Goal: Task Accomplishment & Management: Complete application form

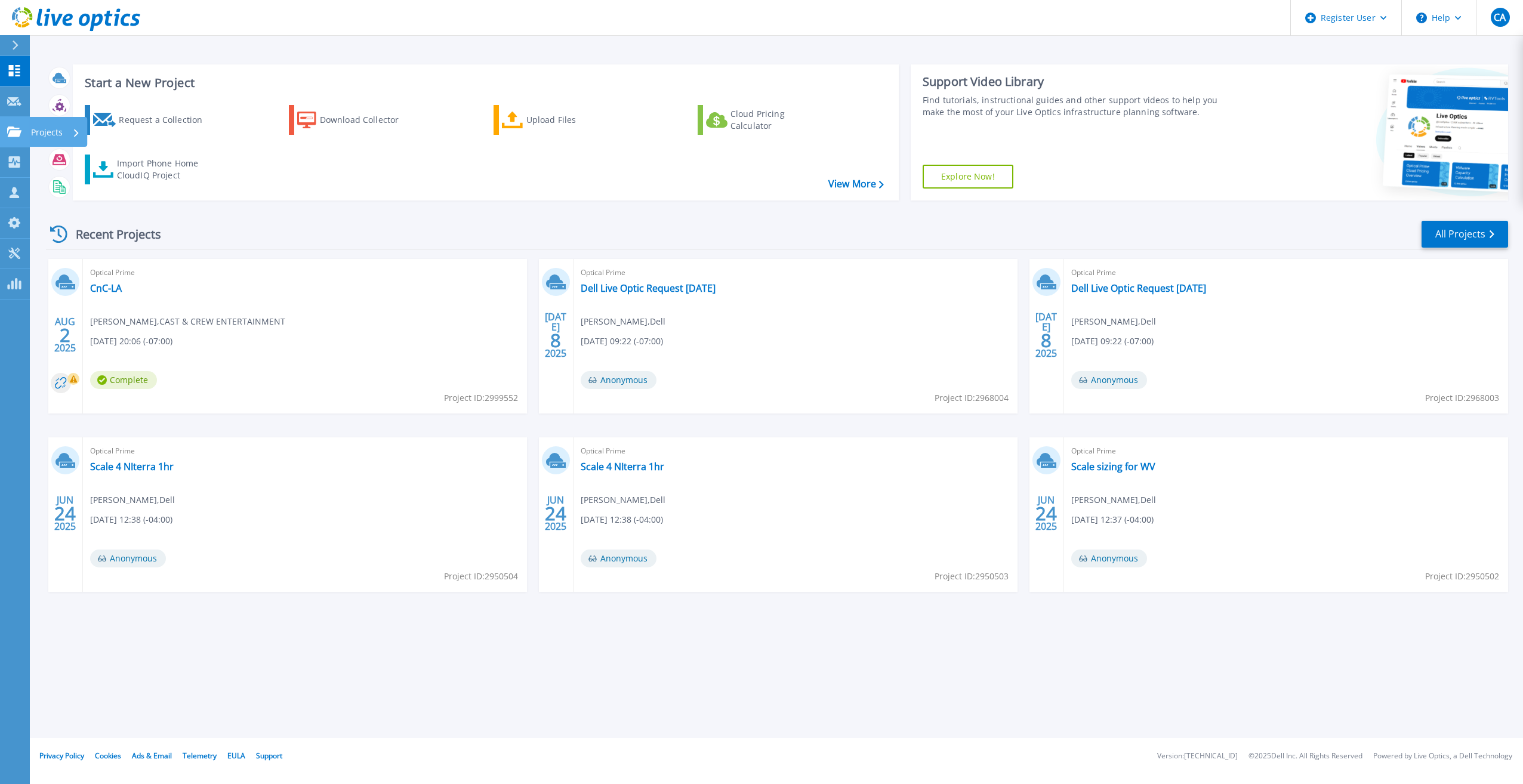
click at [13, 131] on icon at bounding box center [14, 131] width 14 height 10
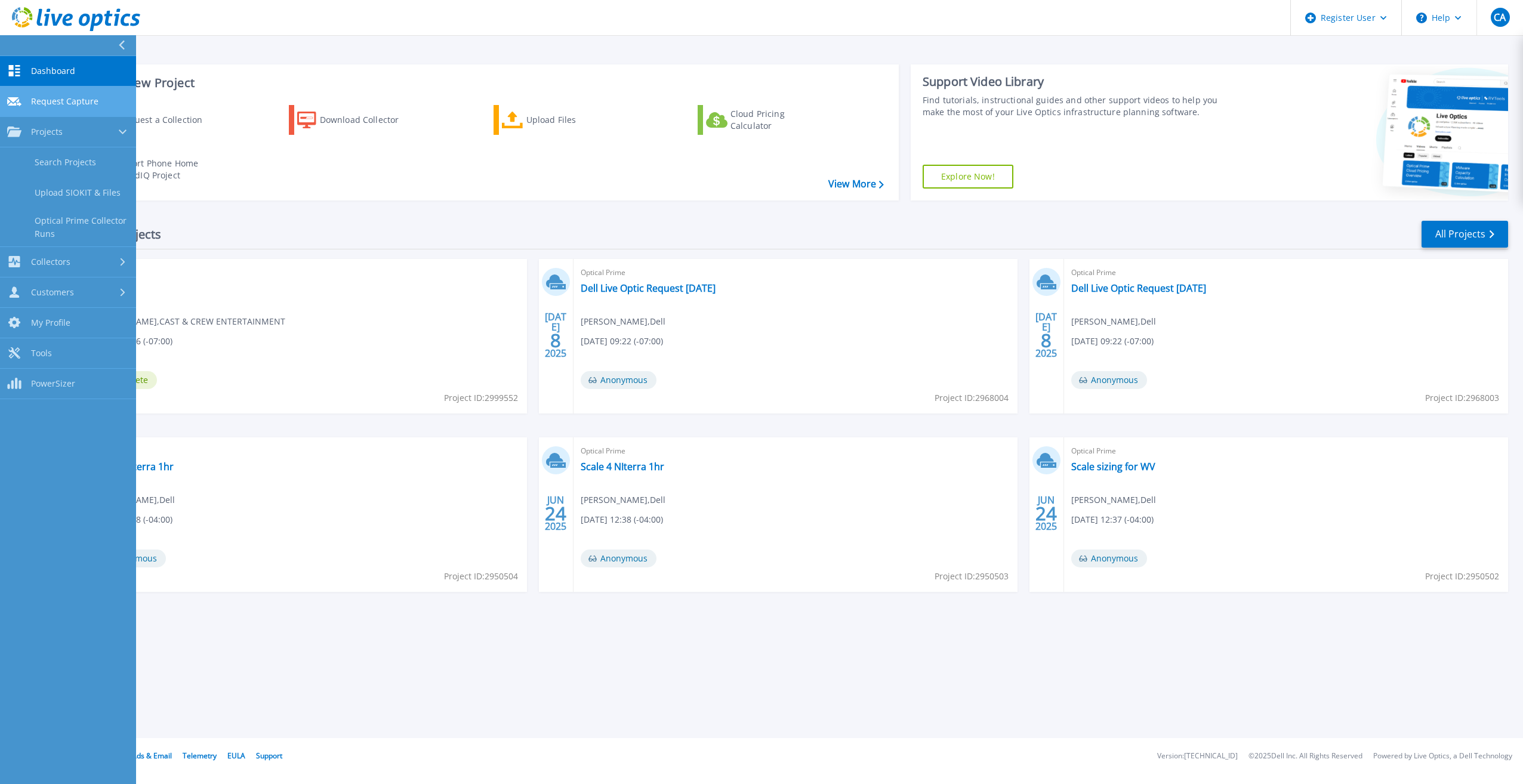
click at [61, 96] on span "Request Capture" at bounding box center [64, 101] width 67 height 11
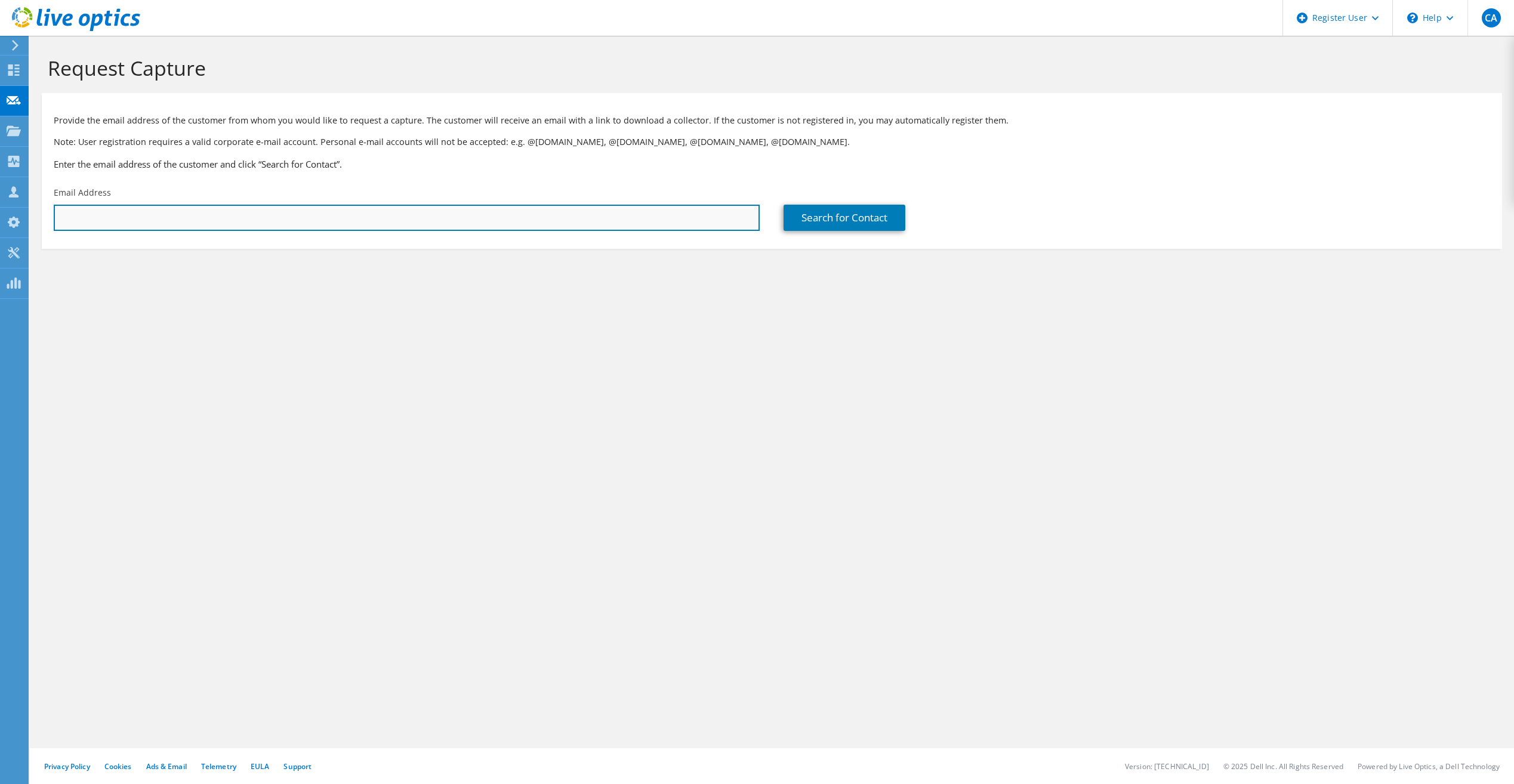
paste input "Luis.Malpica@sarens.com"
type input "Luis.Malpica@sarens.com"
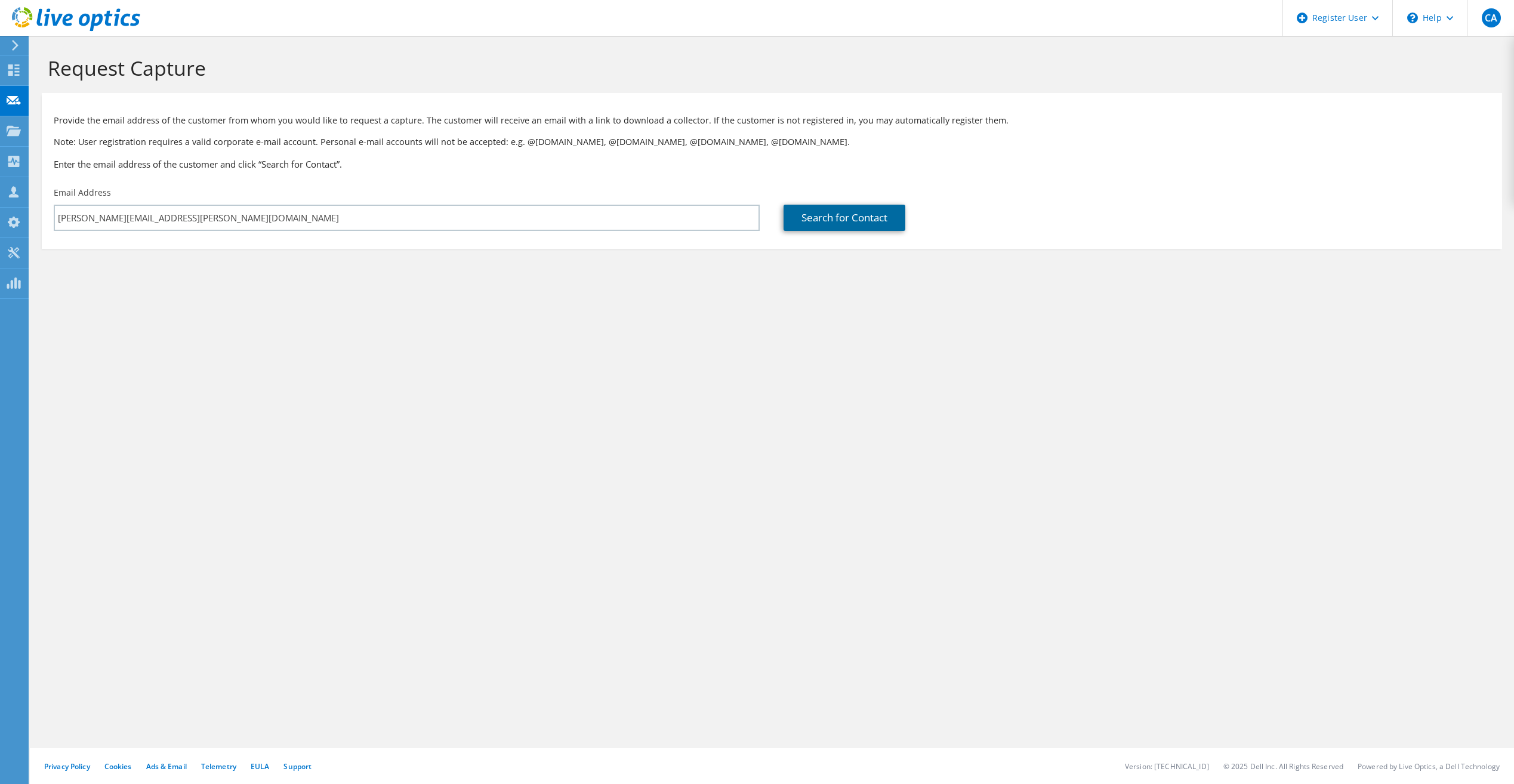
click at [863, 217] on link "Search for Contact" at bounding box center [844, 218] width 122 height 27
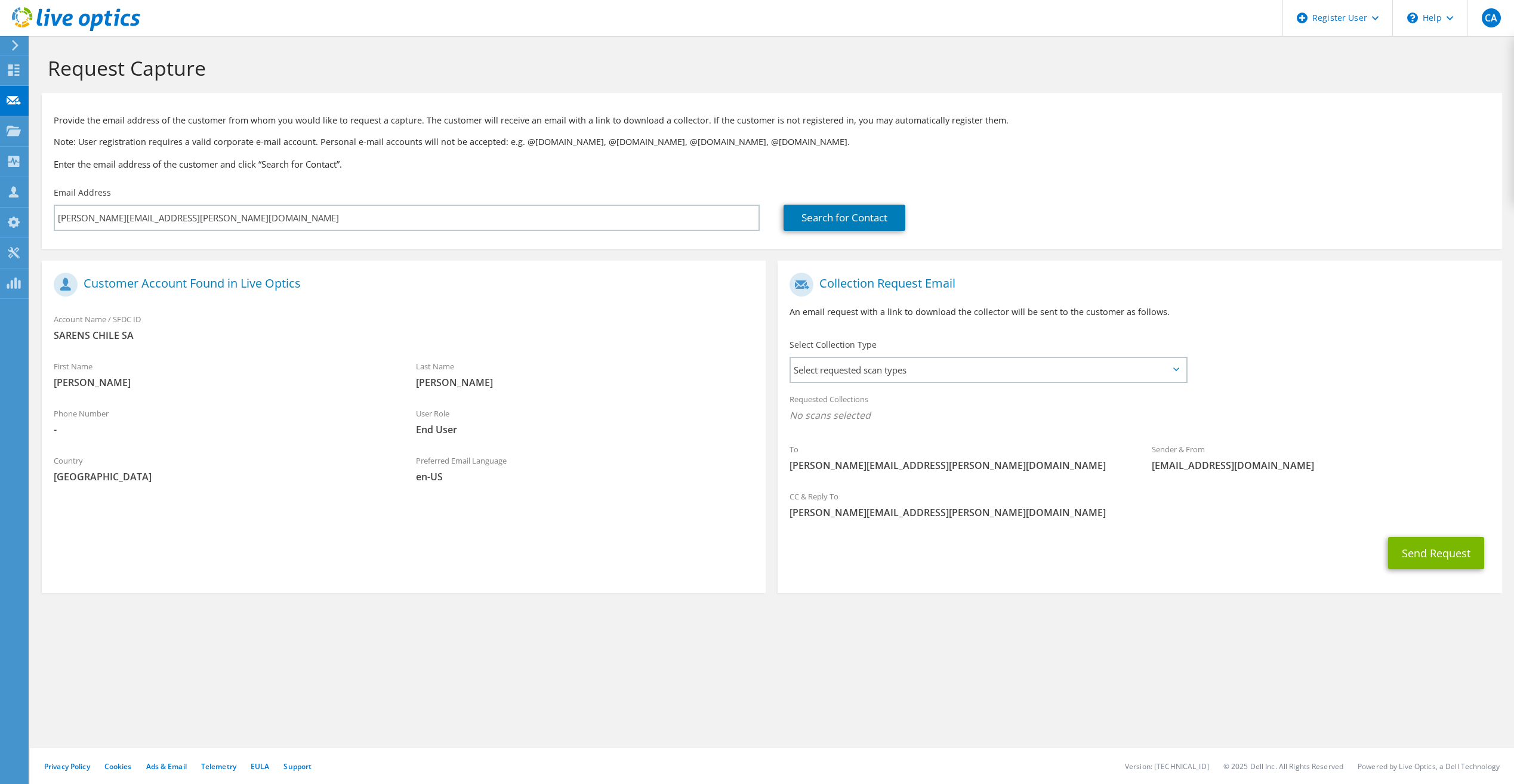
click at [899, 384] on div "Select Collection Type Select requested scan types Server Virtualization Optica…" at bounding box center [989, 359] width 423 height 54
click at [893, 375] on span "Select requested scan types" at bounding box center [988, 370] width 395 height 24
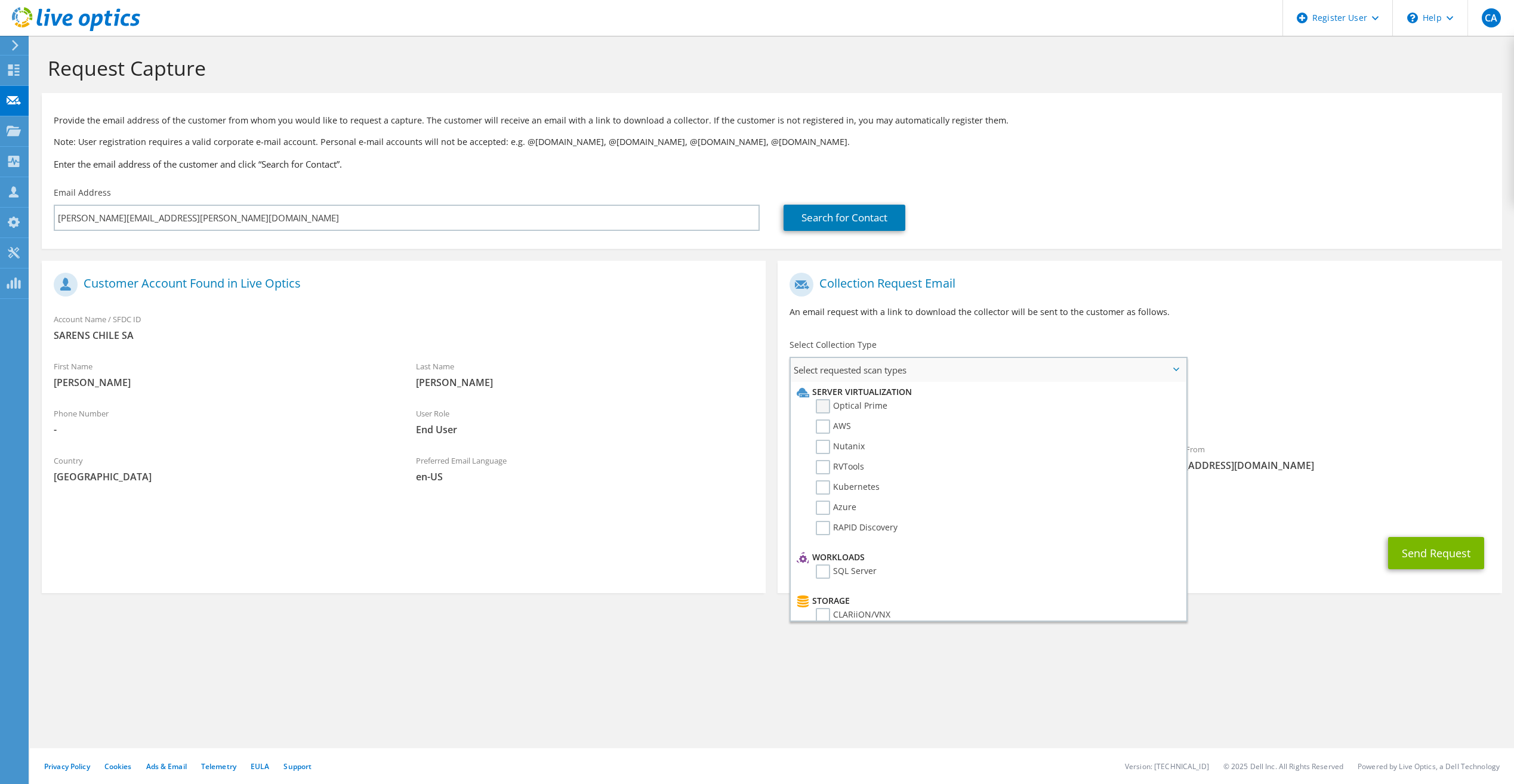
click at [868, 410] on label "Optical Prime" at bounding box center [851, 406] width 72 height 14
click at [0, 0] on input "Optical Prime" at bounding box center [0, 0] width 0 height 0
click at [1273, 340] on div "To Luis.Malpica@sarens.com Sender & From liveoptics@liveoptics.com" at bounding box center [1139, 377] width 724 height 221
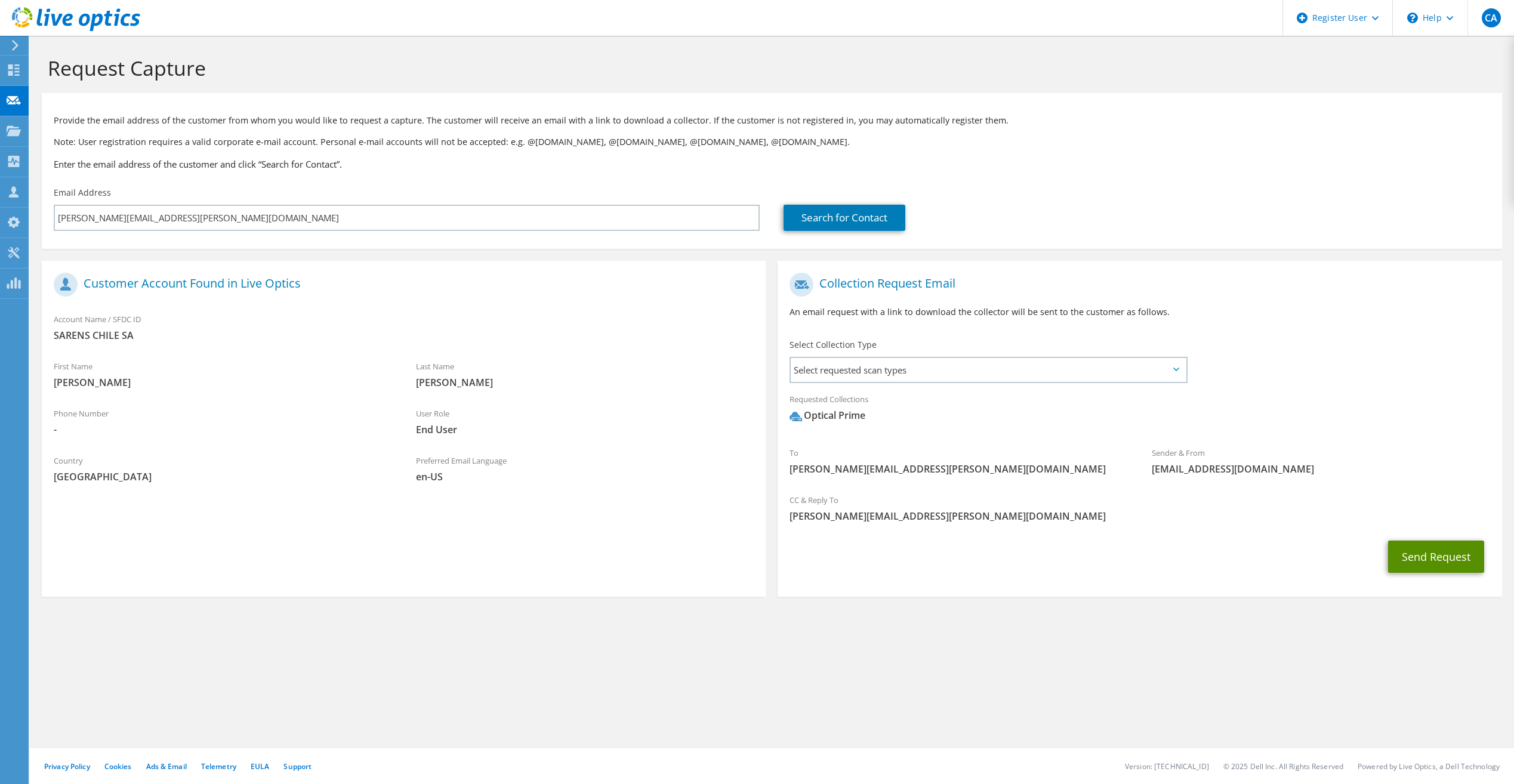
click at [1432, 563] on button "Send Request" at bounding box center [1436, 557] width 96 height 32
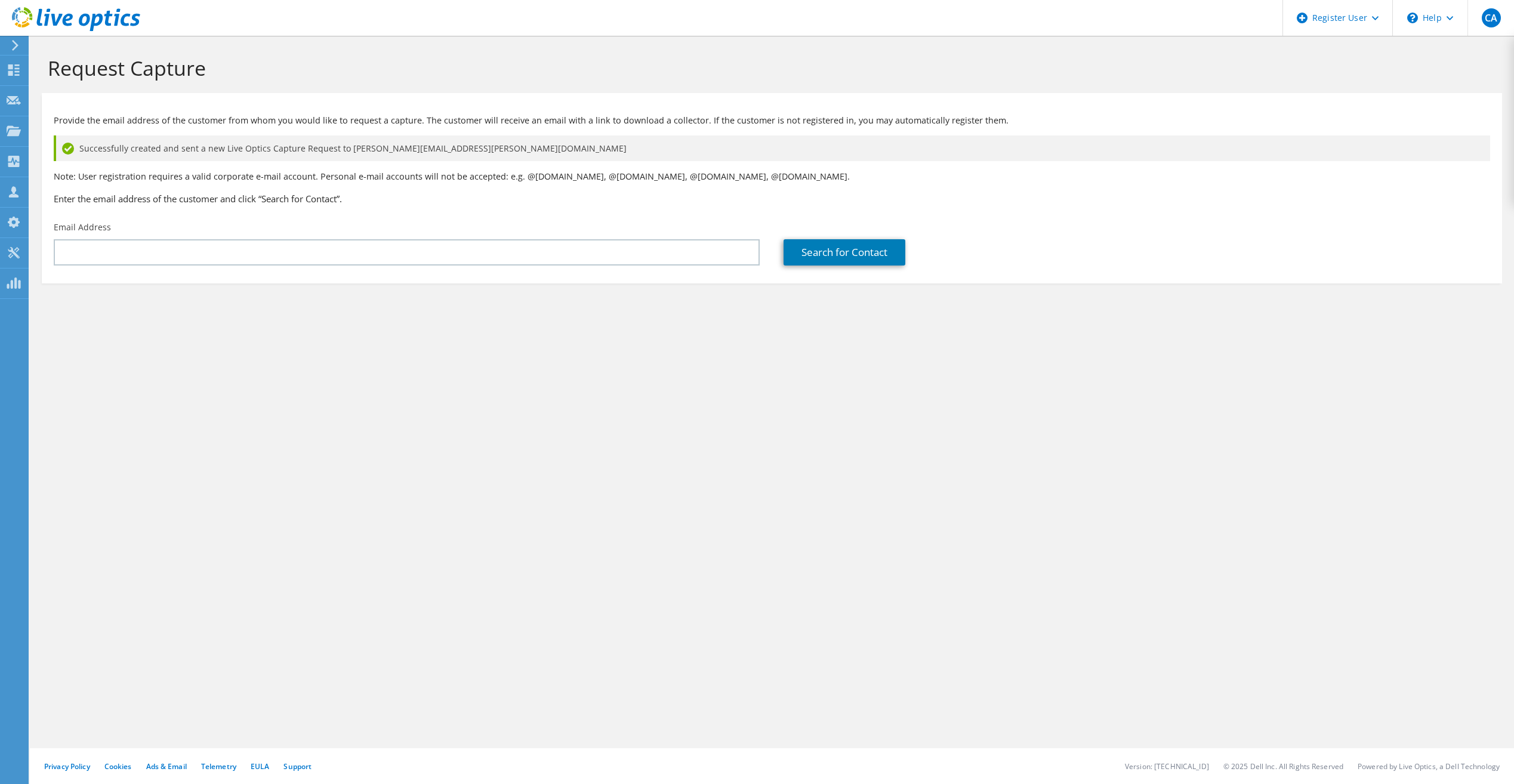
click at [42, 24] on use at bounding box center [76, 19] width 128 height 24
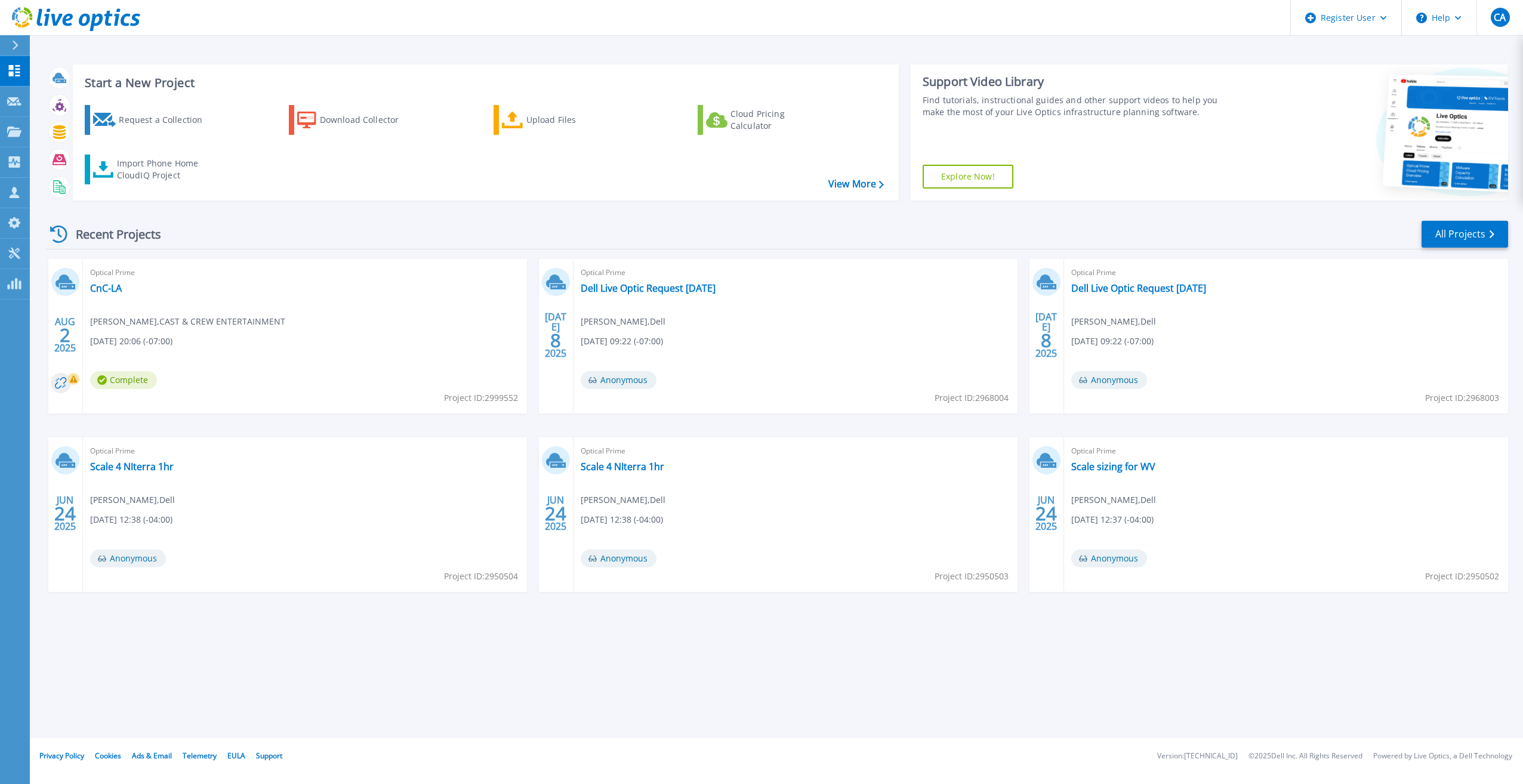
click at [61, 17] on icon at bounding box center [76, 19] width 128 height 24
click at [63, 17] on icon at bounding box center [76, 19] width 128 height 24
